Goal: Task Accomplishment & Management: Complete application form

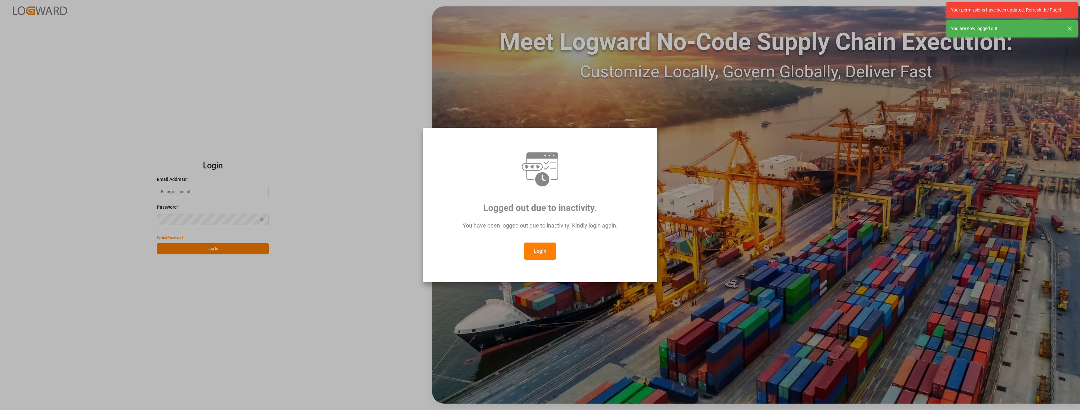
click at [545, 246] on button "Login" at bounding box center [540, 250] width 32 height 17
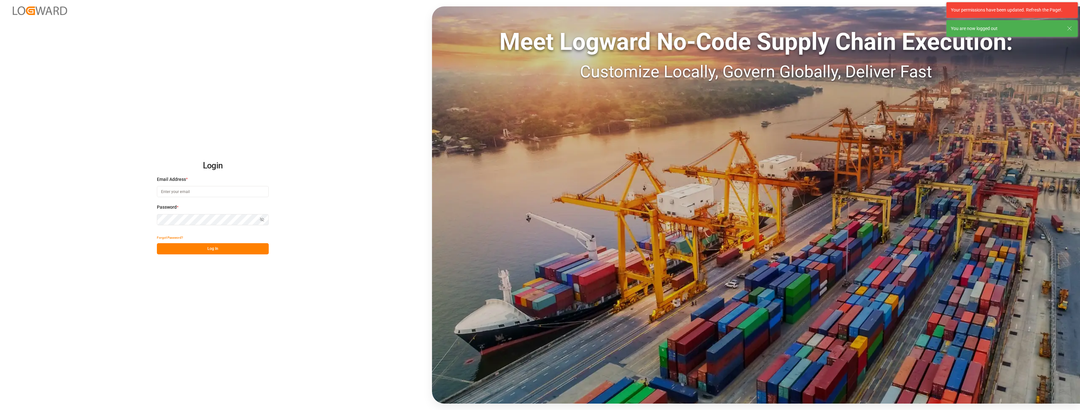
type input "[PERSON_NAME][EMAIL_ADDRESS][PERSON_NAME][DOMAIN_NAME]"
click at [209, 250] on button "Log In" at bounding box center [213, 248] width 112 height 11
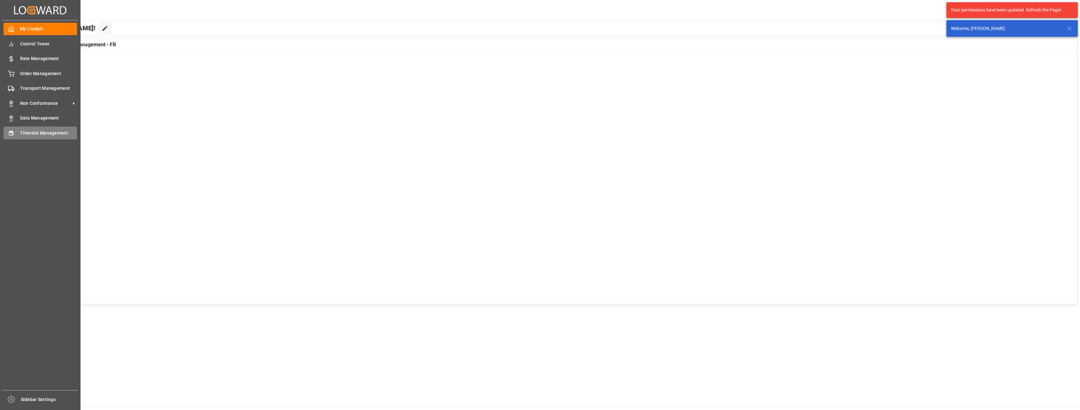
click at [29, 138] on div "Timeslot Management Timeslot Management" at bounding box center [40, 132] width 73 height 12
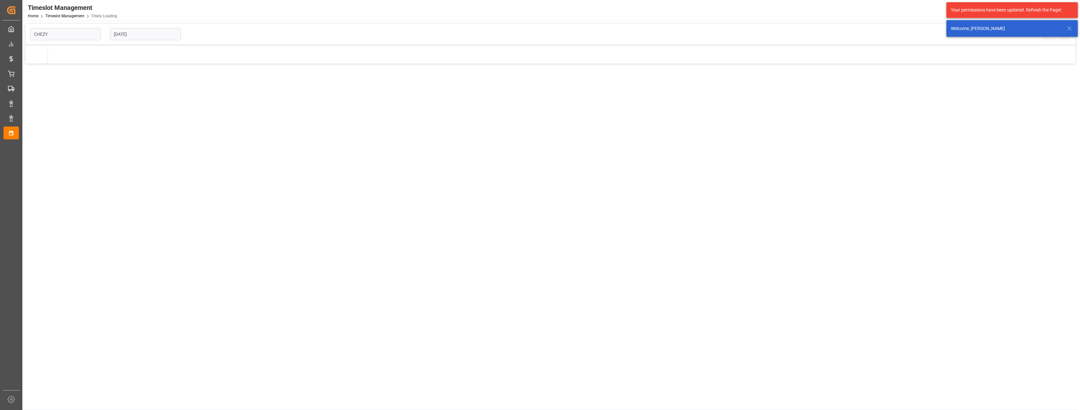
type input "Chezy Loading"
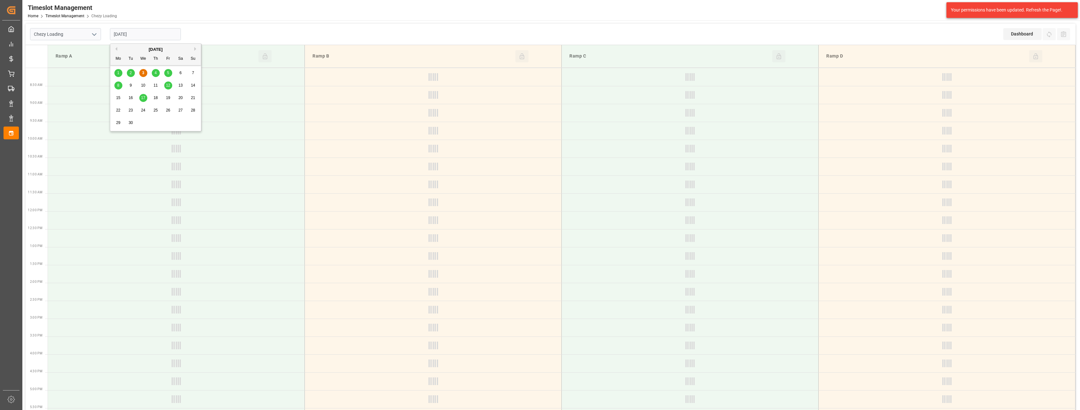
click at [143, 36] on input "[DATE]" at bounding box center [145, 34] width 71 height 12
click at [167, 73] on span "5" at bounding box center [168, 73] width 2 height 4
type input "[DATE]"
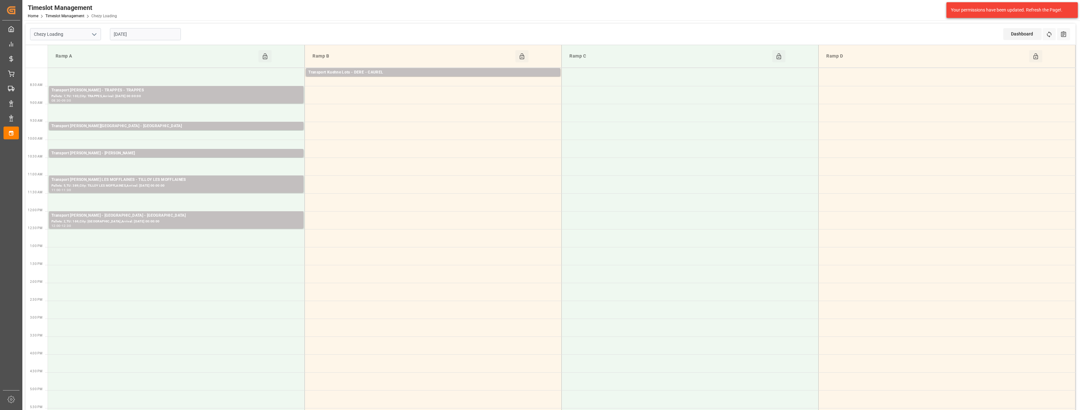
click at [92, 36] on icon "open menu" at bounding box center [94, 35] width 8 height 8
click at [87, 60] on div "Chezy Unloading" at bounding box center [65, 63] width 70 height 14
type input "Chezy Unloading"
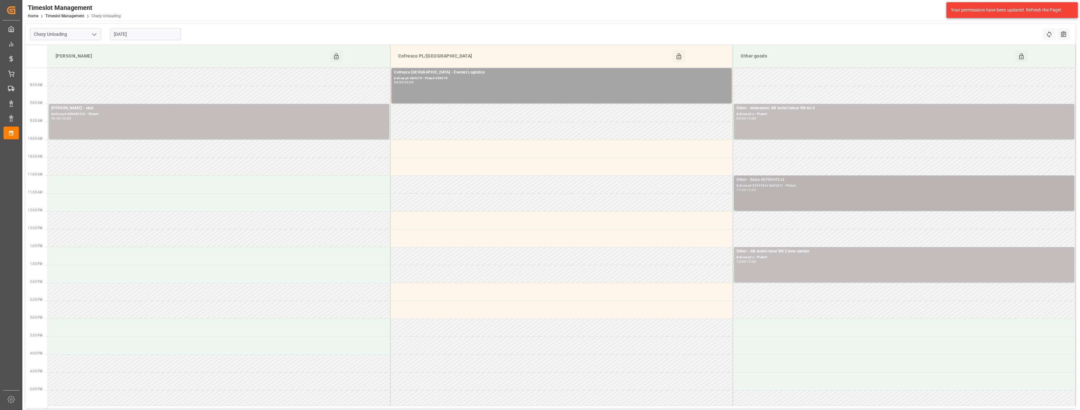
click at [782, 190] on div "11:00 - 12:00" at bounding box center [903, 190] width 335 height 4
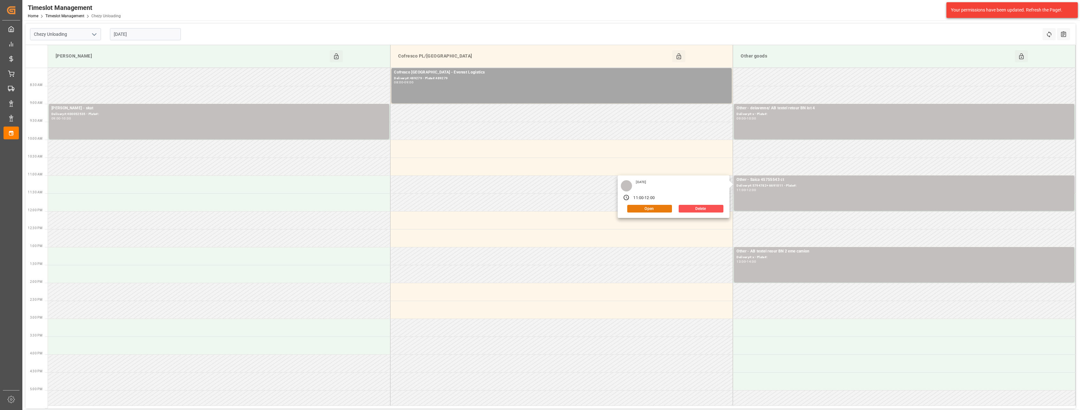
click at [657, 208] on button "Open" at bounding box center [649, 209] width 45 height 8
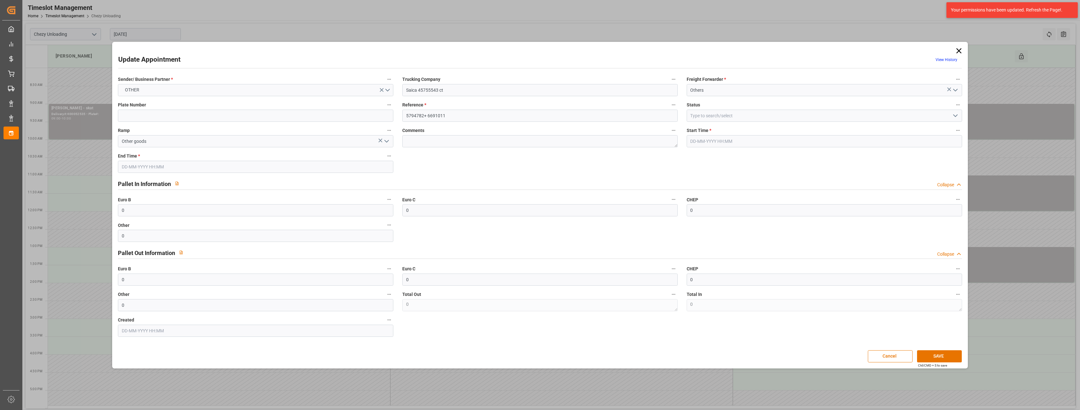
type input "[DATE] 11:00"
type input "[DATE] 12:00"
type input "[DATE] 13:41"
click at [824, 119] on input at bounding box center [823, 116] width 275 height 12
click at [954, 114] on icon "open menu" at bounding box center [955, 116] width 8 height 8
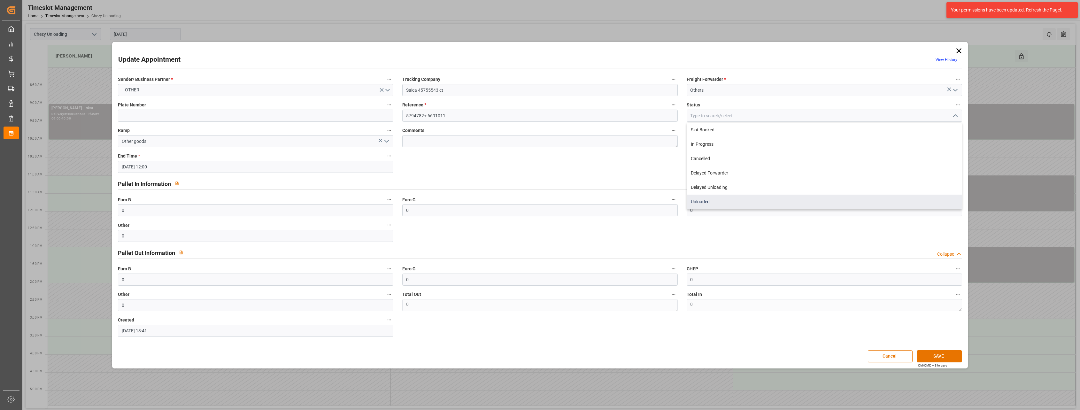
click at [864, 196] on div "Unloaded" at bounding box center [824, 202] width 275 height 14
type input "Unloaded"
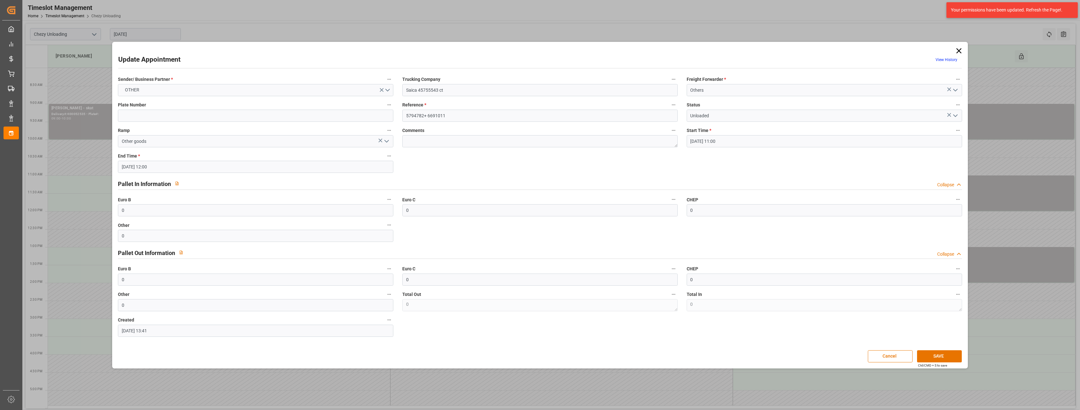
drag, startPoint x: 945, startPoint y: 354, endPoint x: 278, endPoint y: 178, distance: 690.1
click at [280, 179] on div "Update Appointment View History Sender/ Business Partner * OTHER Trucking Compa…" at bounding box center [540, 204] width 852 height 323
click at [737, 143] on input "[DATE] 11:00" at bounding box center [823, 141] width 275 height 12
click at [720, 181] on span "3" at bounding box center [720, 180] width 2 height 4
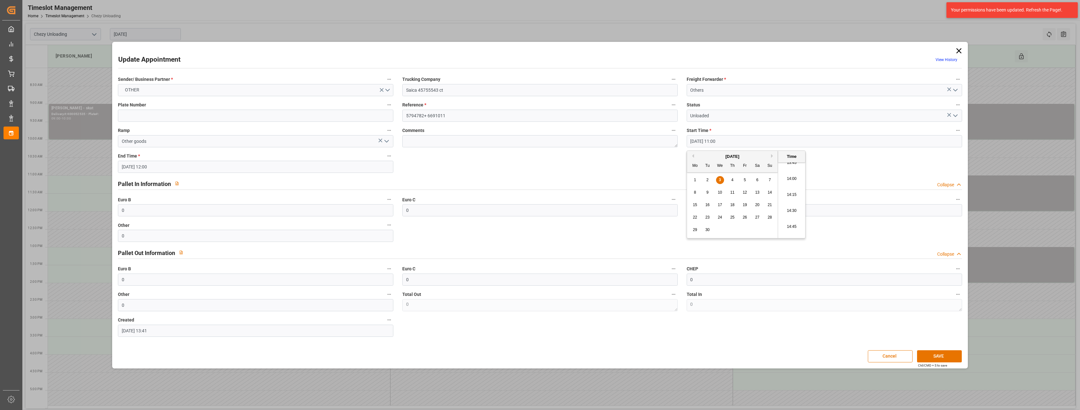
scroll to position [913, 0]
click at [792, 217] on li "15:00" at bounding box center [791, 216] width 27 height 16
type input "[DATE] 15:00"
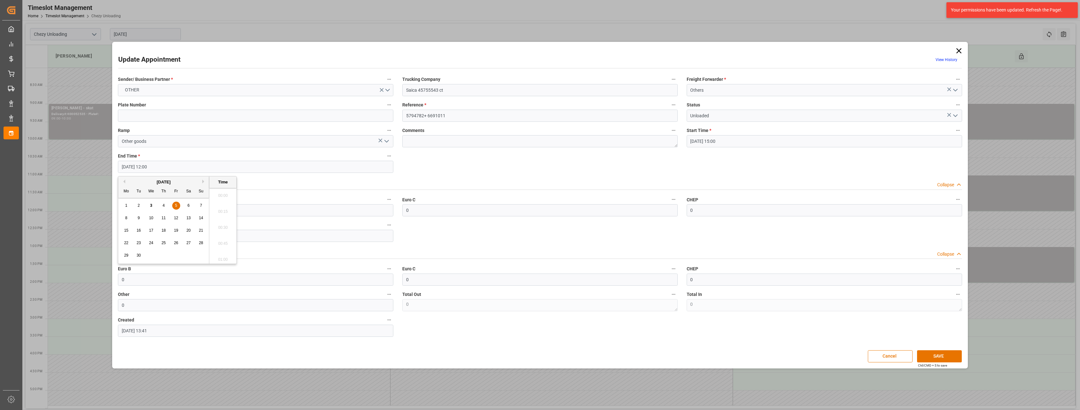
click at [246, 163] on input "[DATE] 12:00" at bounding box center [255, 167] width 275 height 12
click at [149, 203] on div "3" at bounding box center [151, 206] width 8 height 8
click at [219, 249] on li "15:30" at bounding box center [222, 249] width 27 height 16
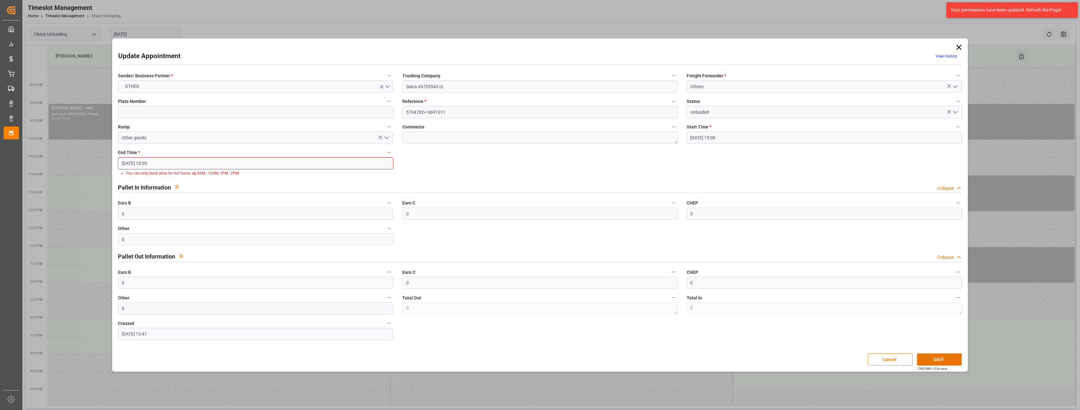
click at [270, 159] on input "[DATE] 15:30" at bounding box center [255, 163] width 275 height 12
click at [222, 214] on li "16:00" at bounding box center [222, 214] width 27 height 16
type input "[DATE] 16:00"
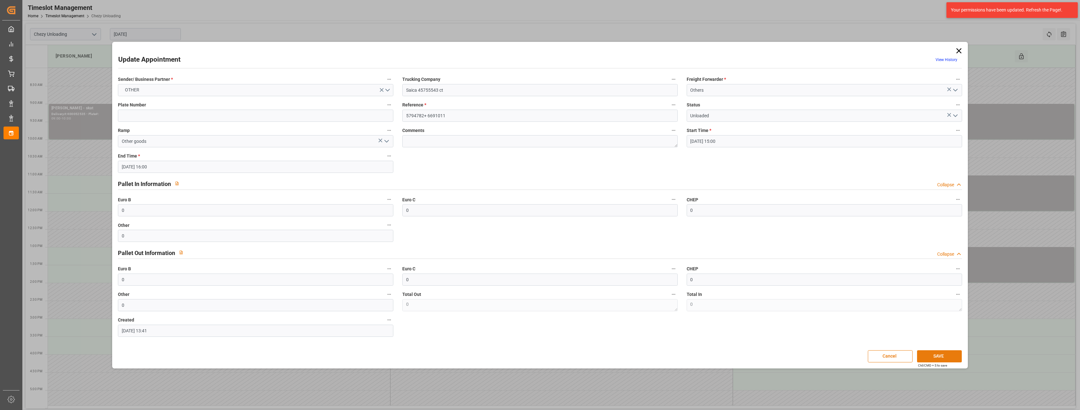
click at [956, 351] on button "SAVE" at bounding box center [939, 356] width 45 height 12
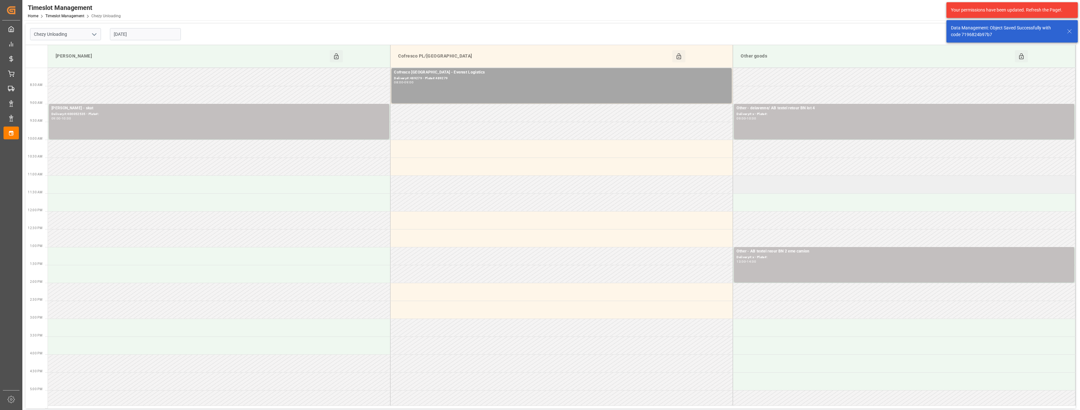
click at [772, 191] on td at bounding box center [904, 184] width 342 height 18
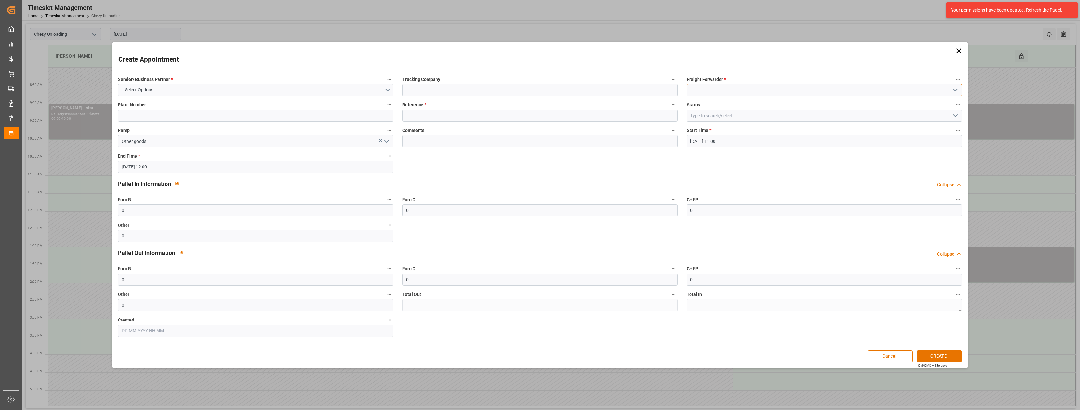
click at [738, 95] on input at bounding box center [823, 90] width 275 height 12
click at [747, 105] on div "Others" at bounding box center [824, 104] width 275 height 14
type input "Others"
click at [470, 92] on input at bounding box center [539, 90] width 275 height 12
type input "mainsa coiffe"
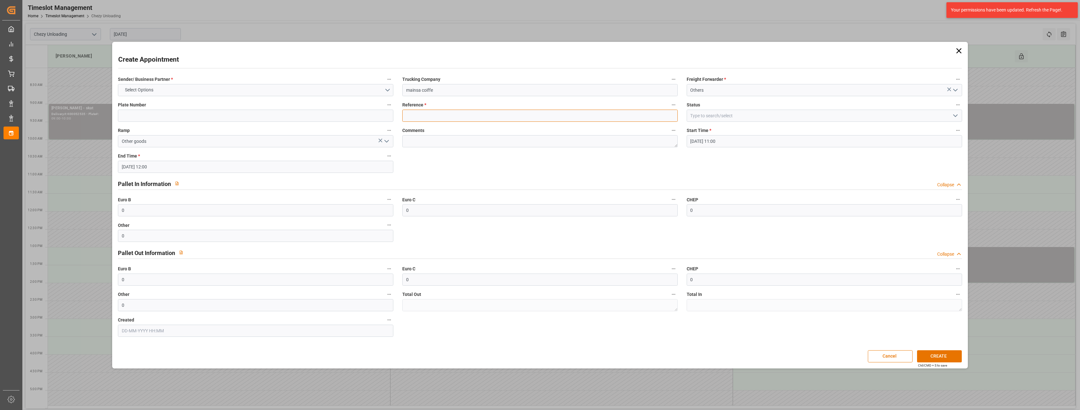
click at [460, 114] on input at bounding box center [539, 116] width 275 height 12
type input "x"
click at [718, 114] on input at bounding box center [823, 116] width 275 height 12
drag, startPoint x: 930, startPoint y: 356, endPoint x: 281, endPoint y: 80, distance: 705.4
click at [281, 80] on div "Create Appointment Sender/ Business Partner * Select Options Trucking Company m…" at bounding box center [540, 204] width 852 height 323
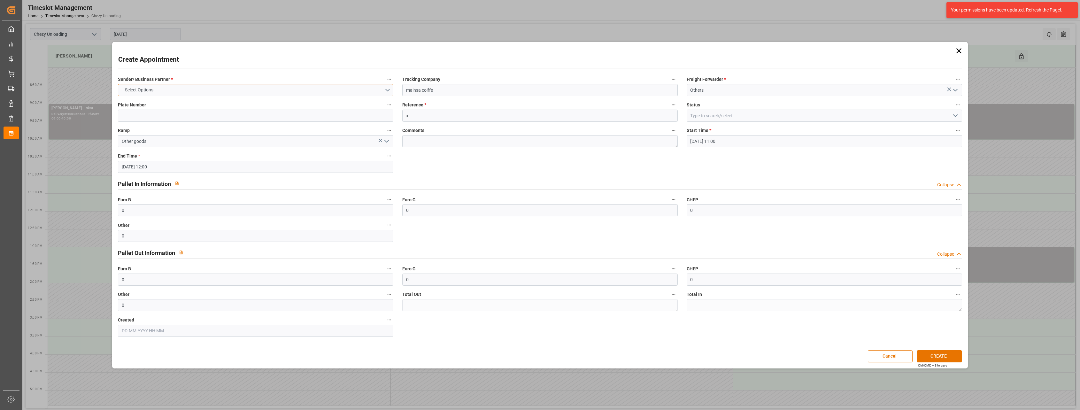
click at [280, 88] on button "Select Options" at bounding box center [255, 90] width 275 height 12
click at [234, 130] on div "OTHER" at bounding box center [255, 131] width 275 height 13
click at [940, 352] on button "CREATE" at bounding box center [939, 356] width 45 height 12
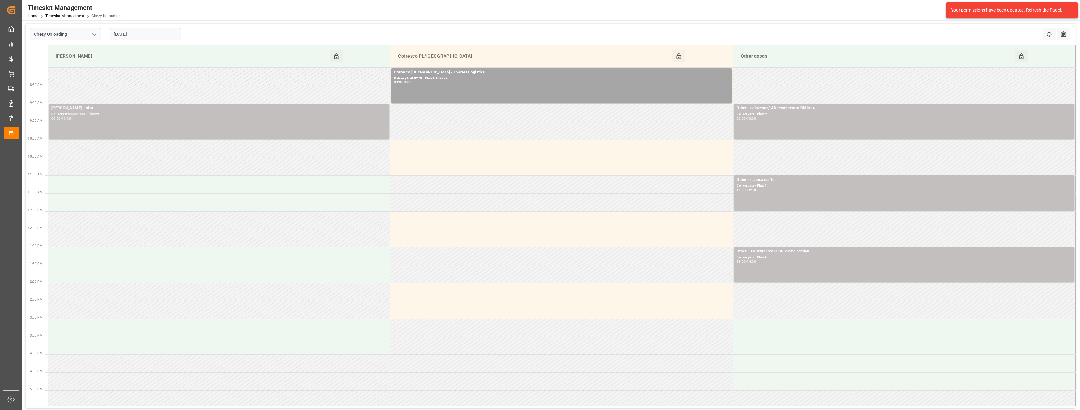
click at [530, 40] on div "Chezy Unloading [DATE] Refresh Time Slots All Audits" at bounding box center [551, 34] width 1050 height 21
click at [143, 33] on input "[DATE]" at bounding box center [145, 34] width 71 height 12
click at [141, 71] on div "3" at bounding box center [143, 73] width 8 height 8
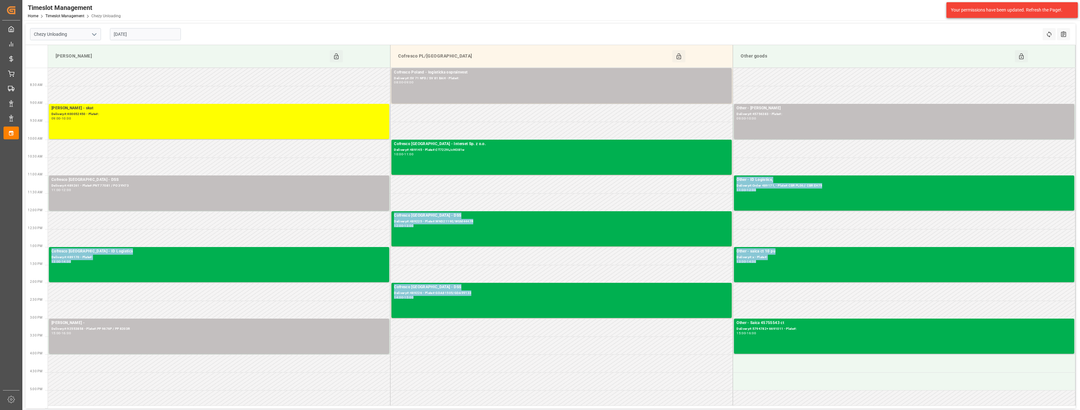
drag, startPoint x: 242, startPoint y: 196, endPoint x: 225, endPoint y: 310, distance: 114.7
click at [225, 310] on tbody "Cofresco Poland - logisticka osprainvest Delivery#:SV 71 NFD / SV 81 BAH - Plat…" at bounding box center [561, 236] width 1027 height 337
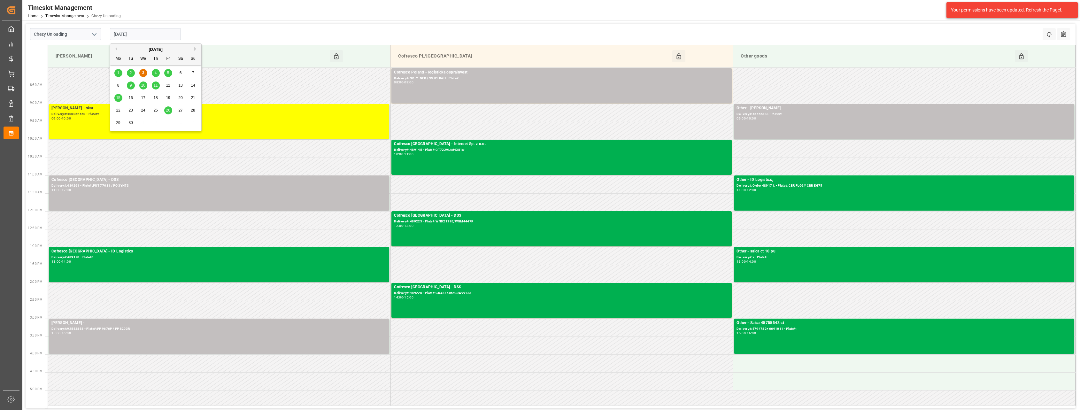
click at [152, 35] on input "[DATE]" at bounding box center [145, 34] width 71 height 12
click at [130, 73] on span "2" at bounding box center [131, 73] width 2 height 4
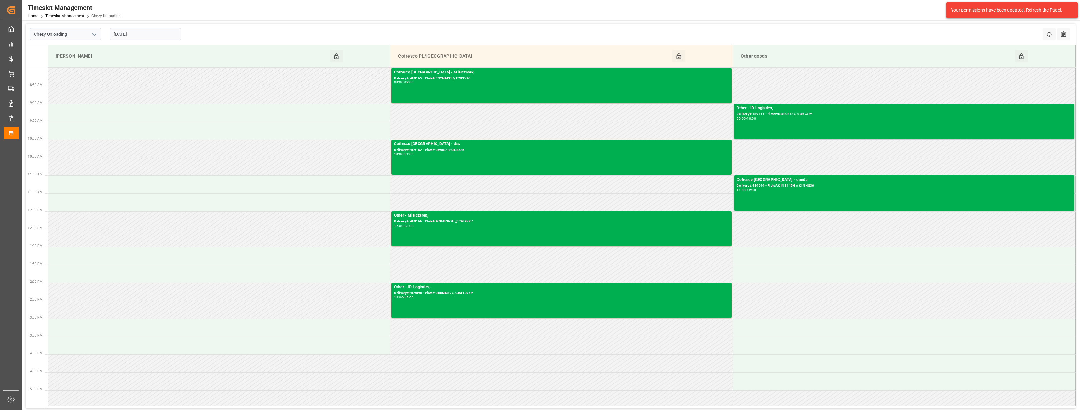
click at [172, 37] on input "[DATE]" at bounding box center [145, 34] width 71 height 12
click at [152, 73] on div "4" at bounding box center [156, 73] width 8 height 8
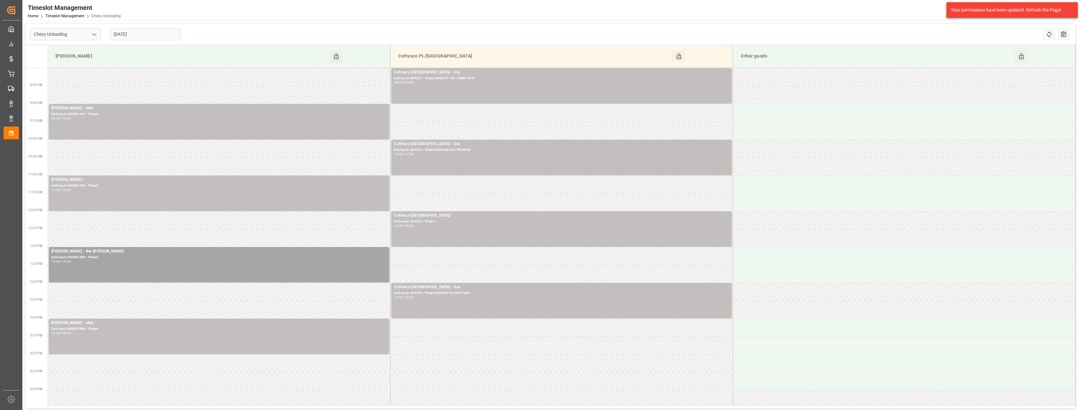
click at [160, 33] on input "[DATE]" at bounding box center [145, 34] width 71 height 12
click at [167, 73] on div "5" at bounding box center [168, 73] width 8 height 8
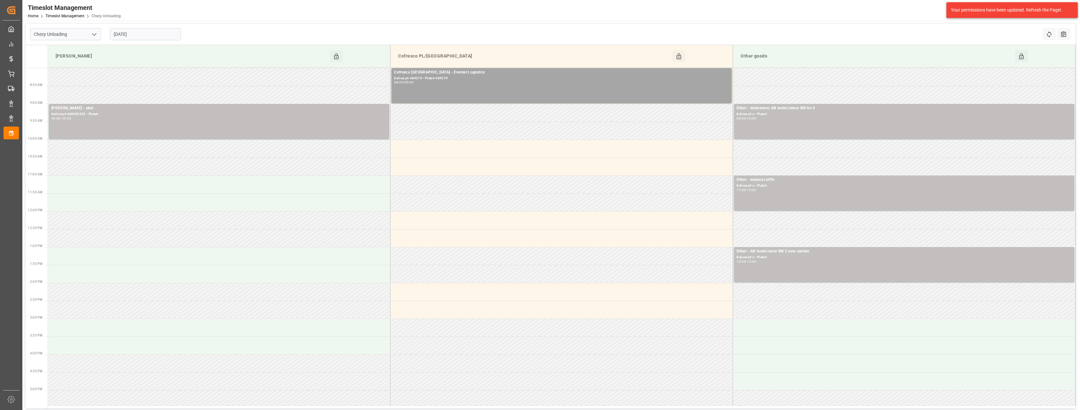
click at [138, 35] on input "[DATE]" at bounding box center [145, 34] width 71 height 12
click at [144, 73] on span "3" at bounding box center [143, 73] width 2 height 4
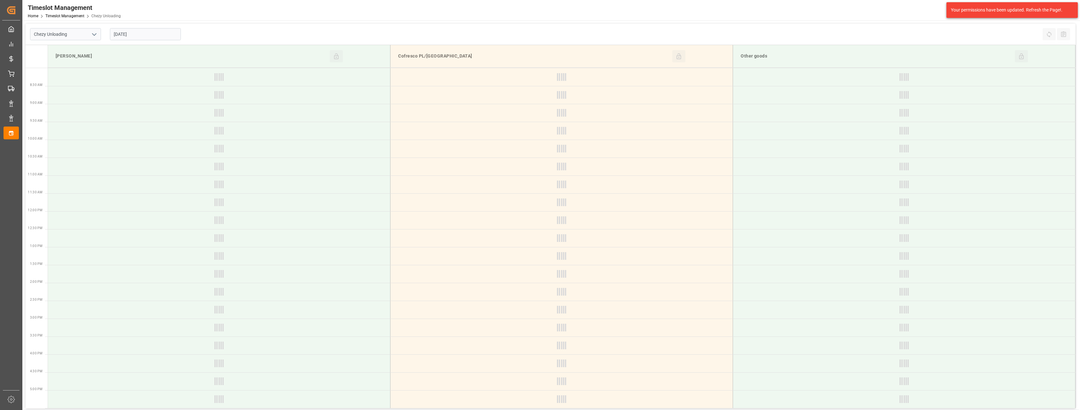
type input "[DATE]"
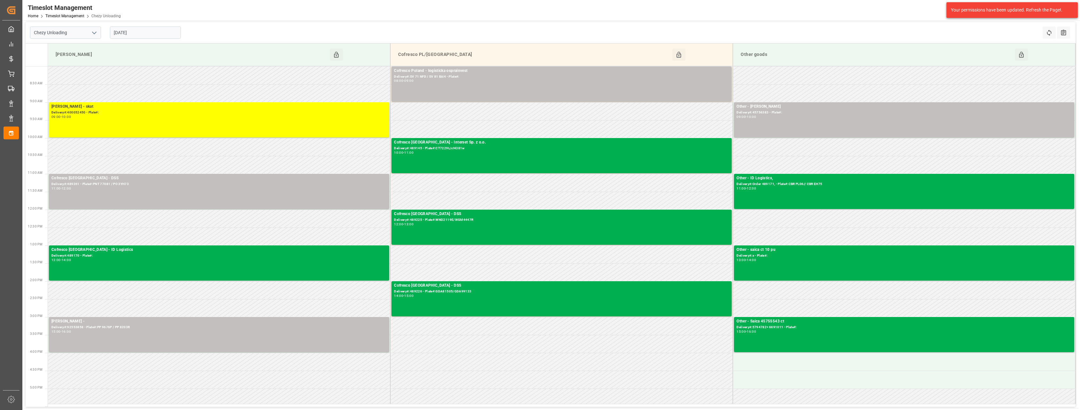
scroll to position [0, 0]
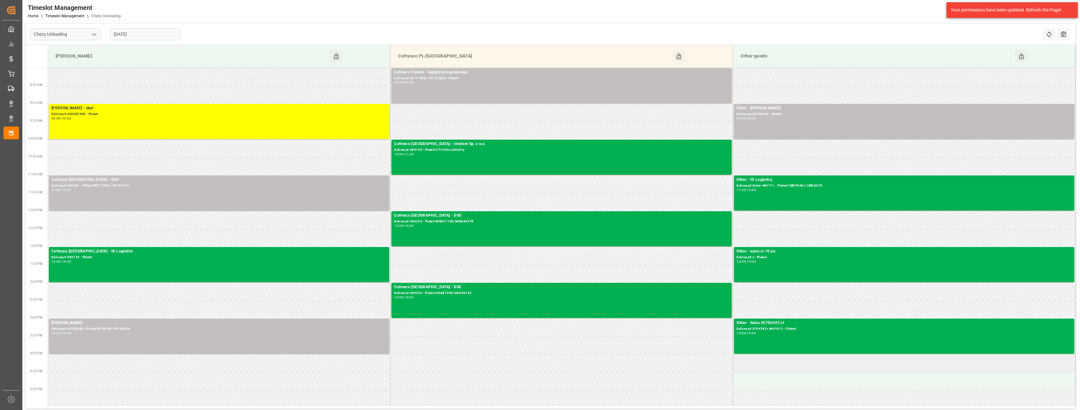
click at [780, 367] on td at bounding box center [904, 363] width 342 height 18
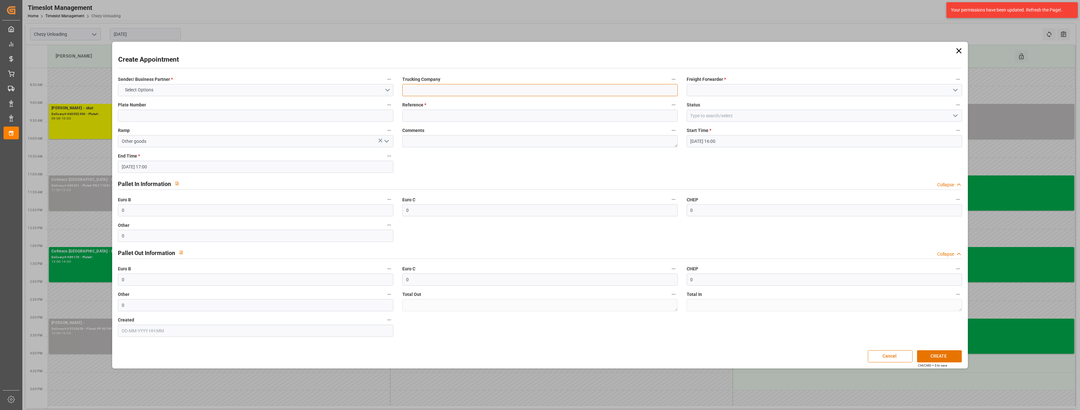
click at [411, 88] on input at bounding box center [539, 90] width 275 height 12
type input "dss 489224"
click at [731, 96] on div "Freight Forwarder *" at bounding box center [824, 86] width 284 height 26
click at [732, 91] on input at bounding box center [823, 90] width 275 height 12
click at [734, 88] on input at bounding box center [823, 90] width 275 height 12
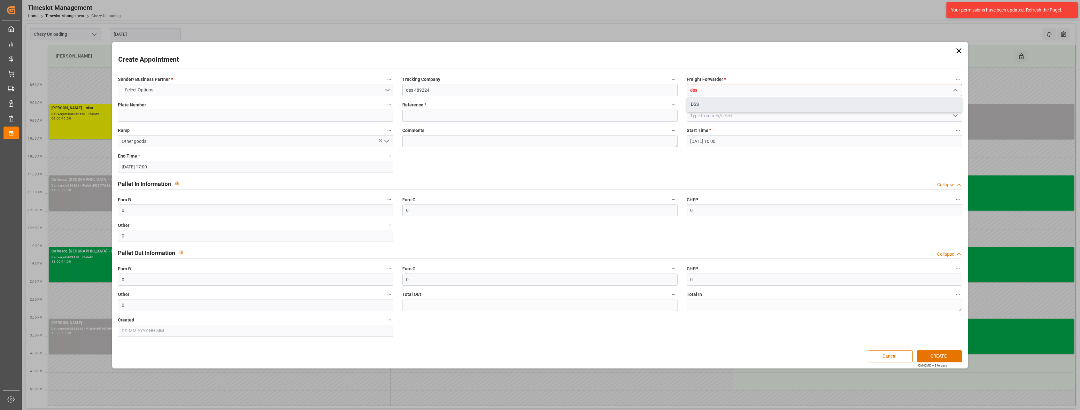
click at [713, 106] on div "DSS" at bounding box center [824, 104] width 275 height 14
type input "DSS"
click at [501, 117] on input at bounding box center [539, 116] width 275 height 12
type input "80002784"
click at [159, 119] on input at bounding box center [255, 116] width 275 height 12
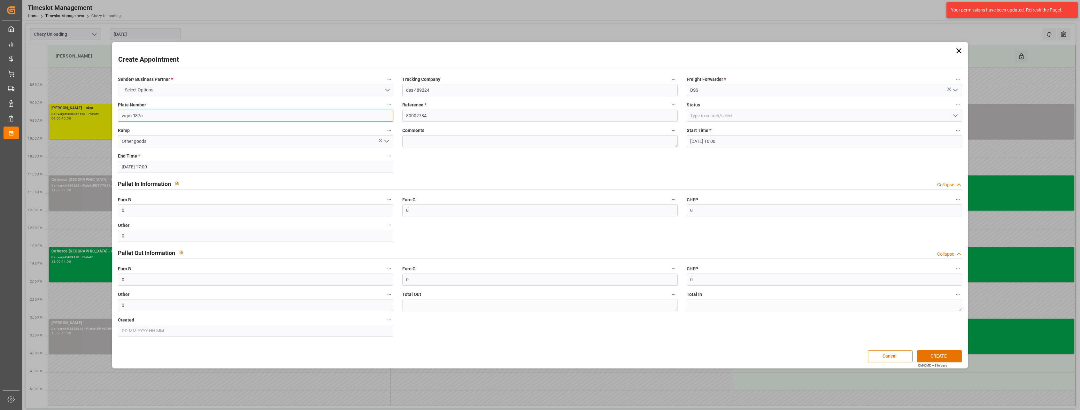
type input "wgm 987a"
click at [182, 87] on button "Select Options" at bounding box center [255, 90] width 275 height 12
click at [175, 107] on div "COFRESCO [GEOGRAPHIC_DATA]" at bounding box center [255, 104] width 275 height 13
drag, startPoint x: 153, startPoint y: 212, endPoint x: 117, endPoint y: 211, distance: 36.4
click at [117, 211] on div "Euro B 0" at bounding box center [255, 206] width 284 height 26
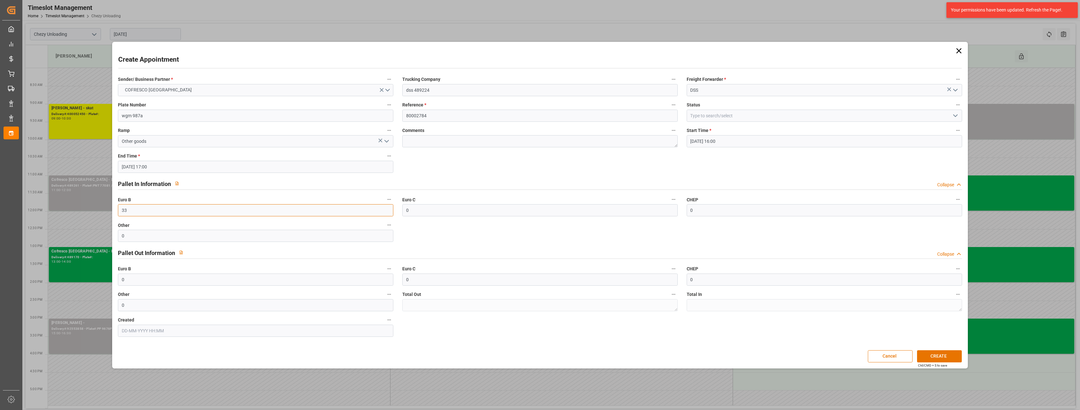
type input "33"
click at [746, 112] on input at bounding box center [823, 116] width 275 height 12
click at [960, 117] on input at bounding box center [823, 116] width 275 height 12
click at [955, 116] on polyline "open menu" at bounding box center [955, 116] width 4 height 2
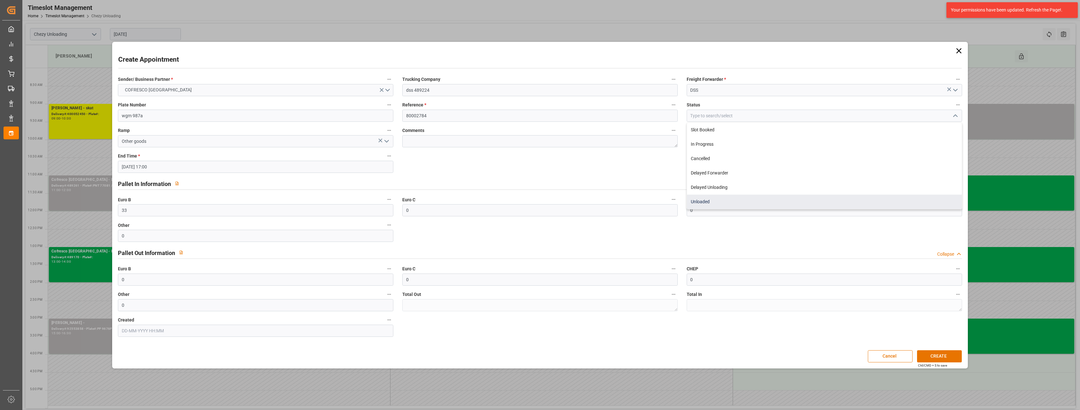
click at [880, 201] on div "Unloaded" at bounding box center [824, 202] width 275 height 14
type input "Unloaded"
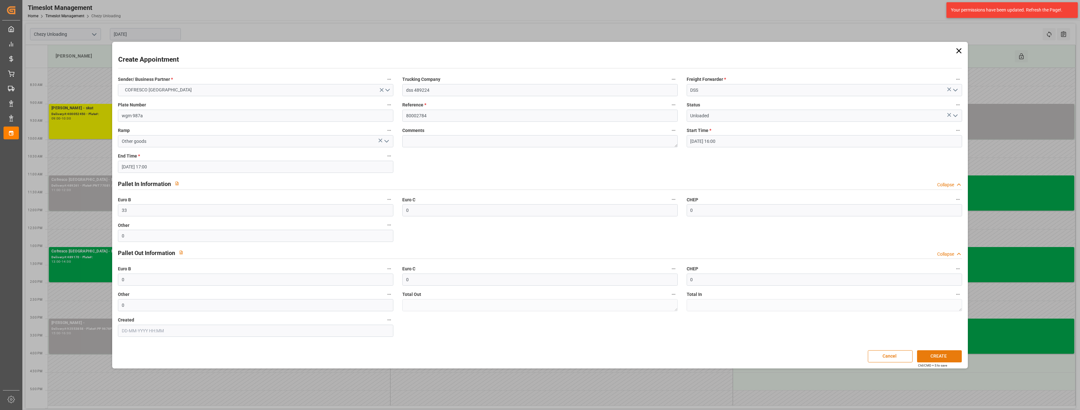
click at [939, 352] on button "CREATE" at bounding box center [939, 356] width 45 height 12
